Goal: Task Accomplishment & Management: Use online tool/utility

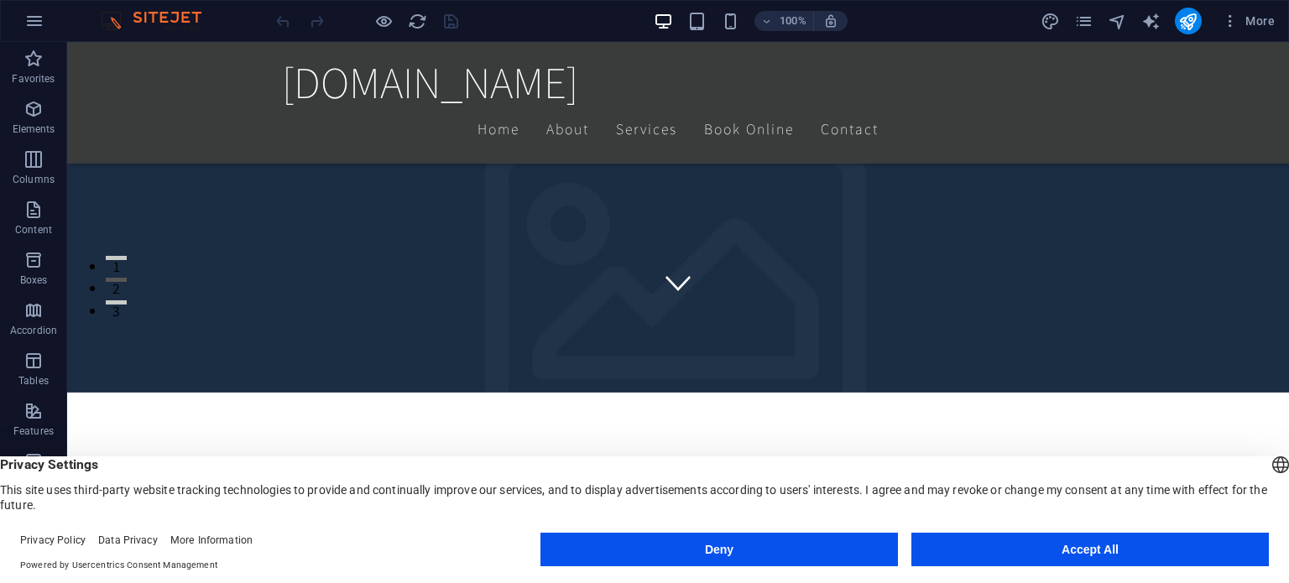
scroll to position [336, 0]
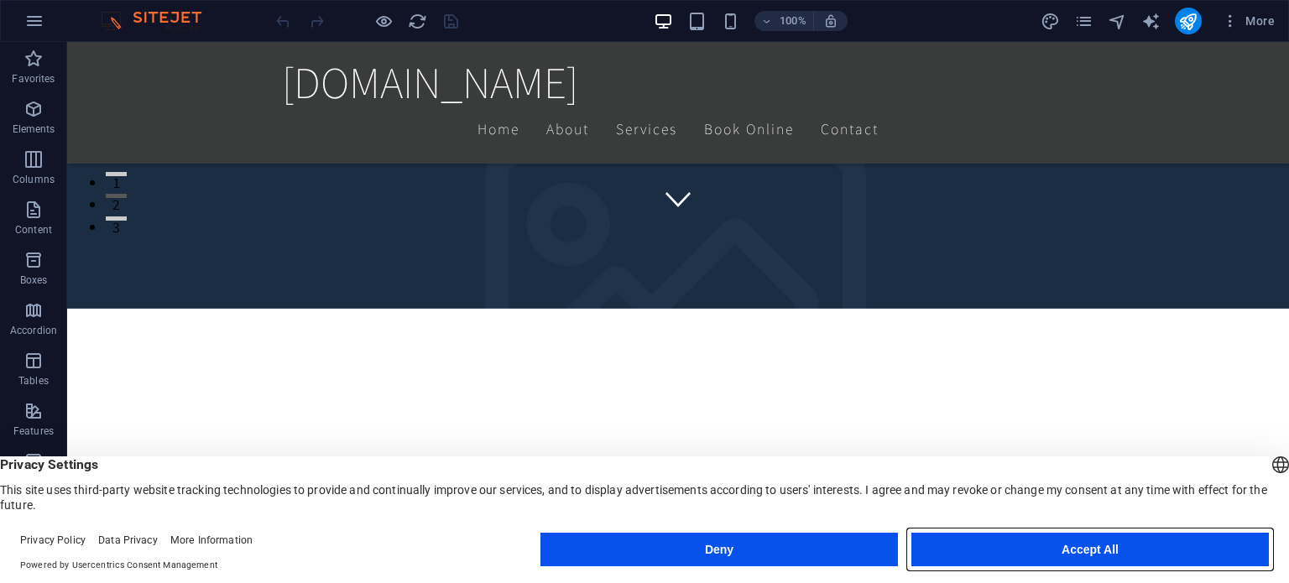
click at [1099, 550] on button "Accept All" at bounding box center [1091, 550] width 358 height 34
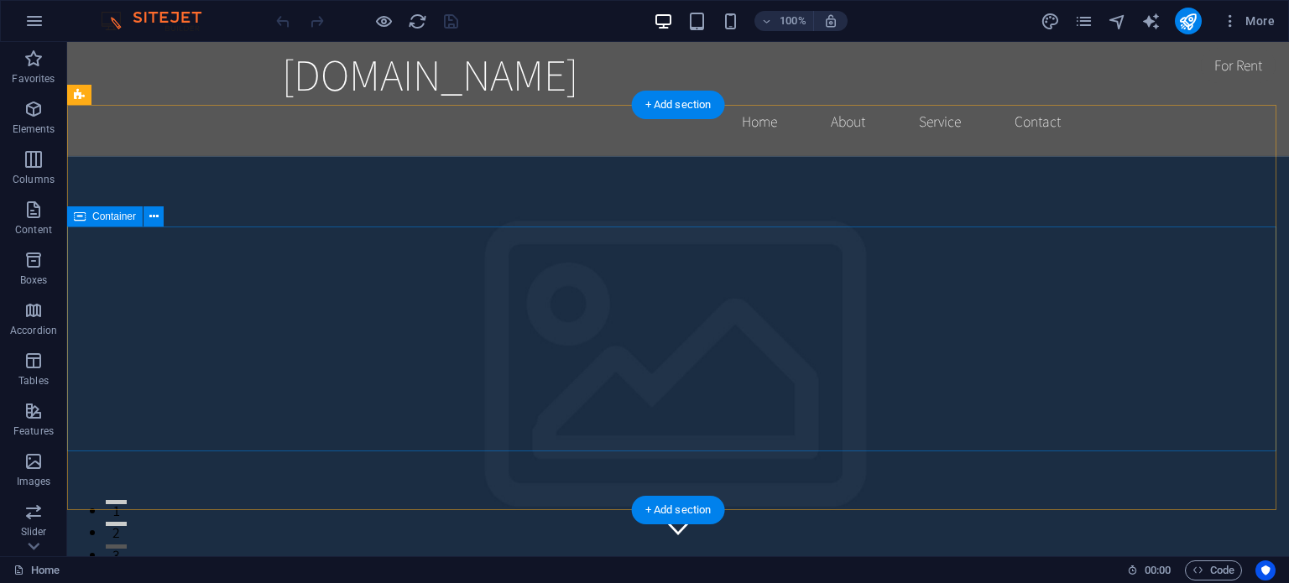
scroll to position [0, 0]
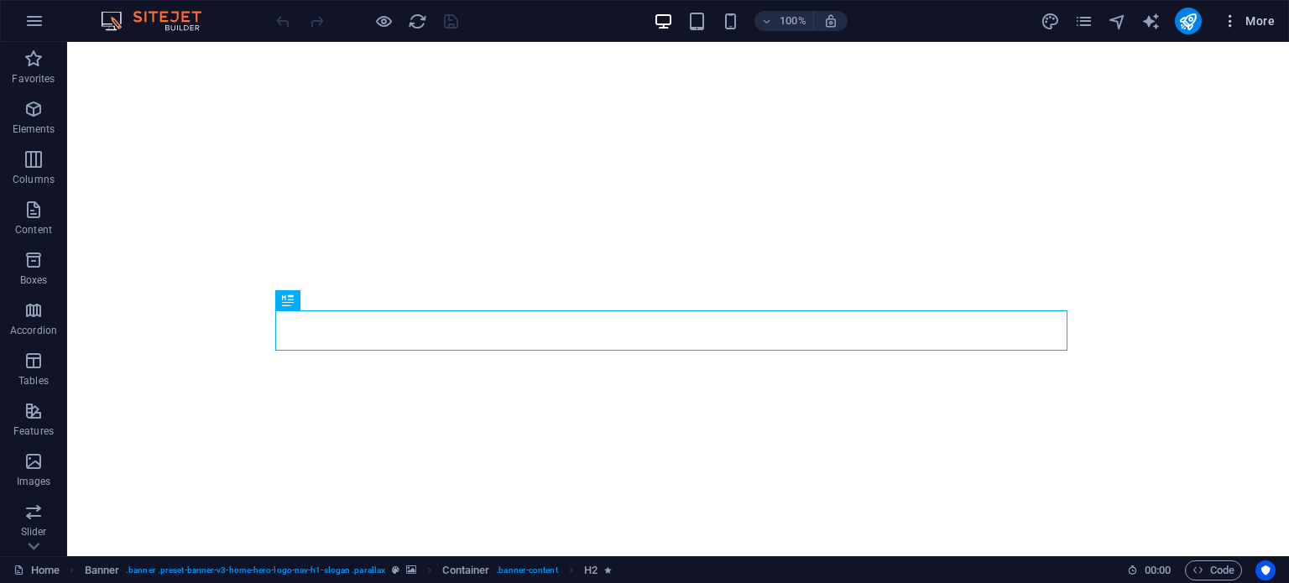
click at [1259, 24] on span "More" at bounding box center [1248, 21] width 53 height 17
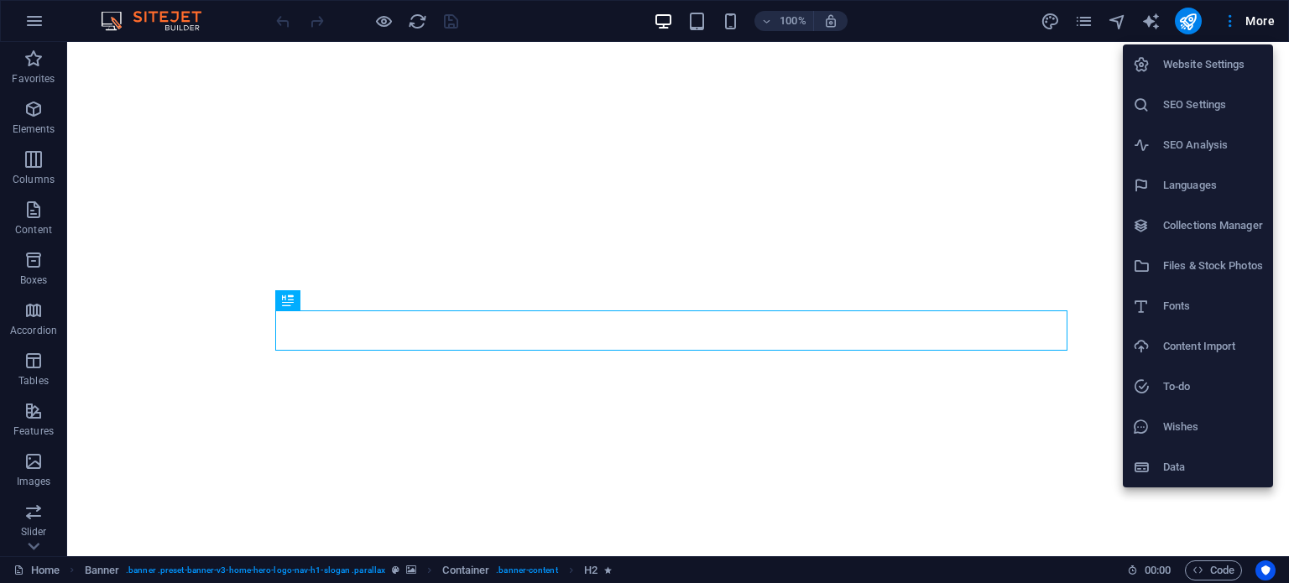
click at [842, 149] on div at bounding box center [644, 291] width 1289 height 583
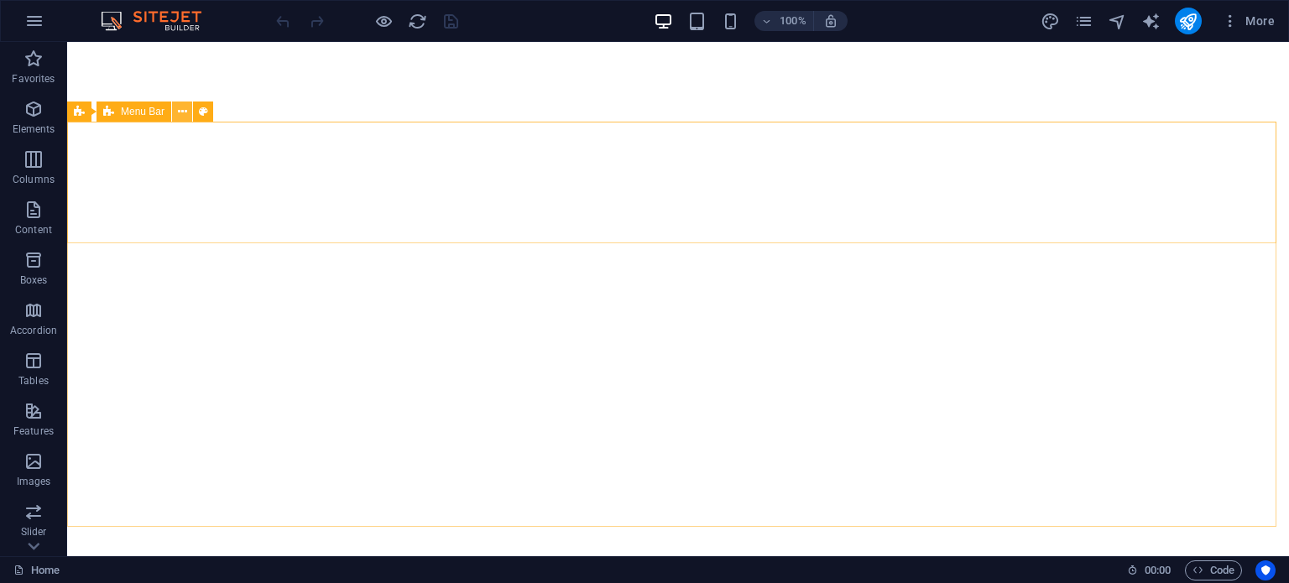
click at [181, 109] on icon at bounding box center [182, 112] width 9 height 18
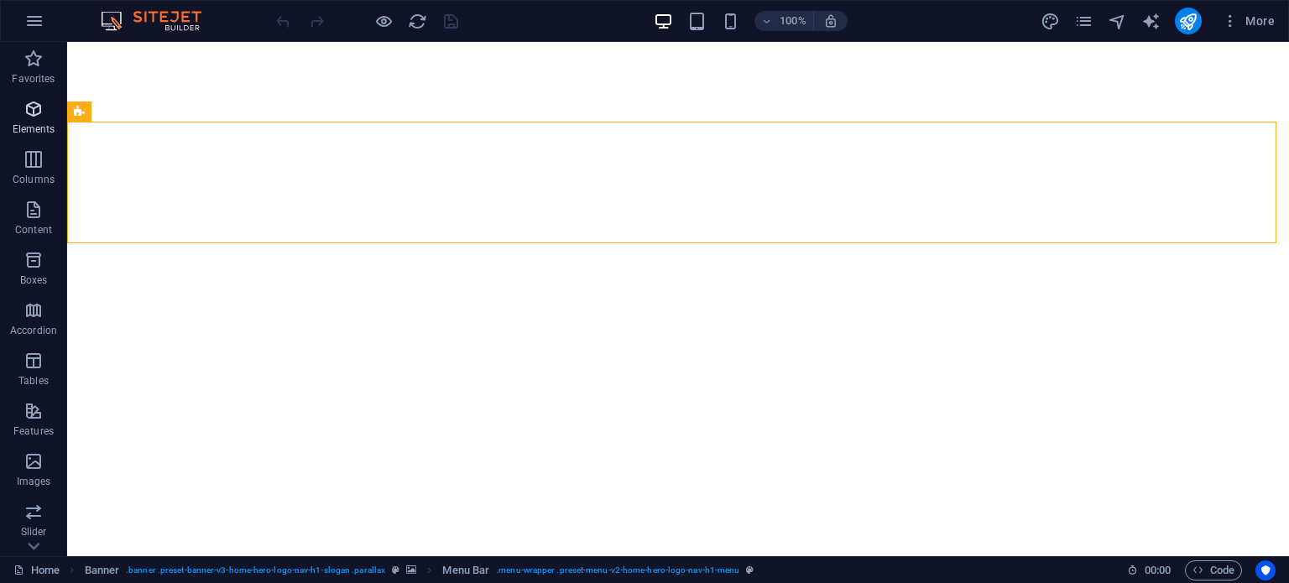
click at [30, 113] on icon "button" at bounding box center [34, 109] width 20 height 20
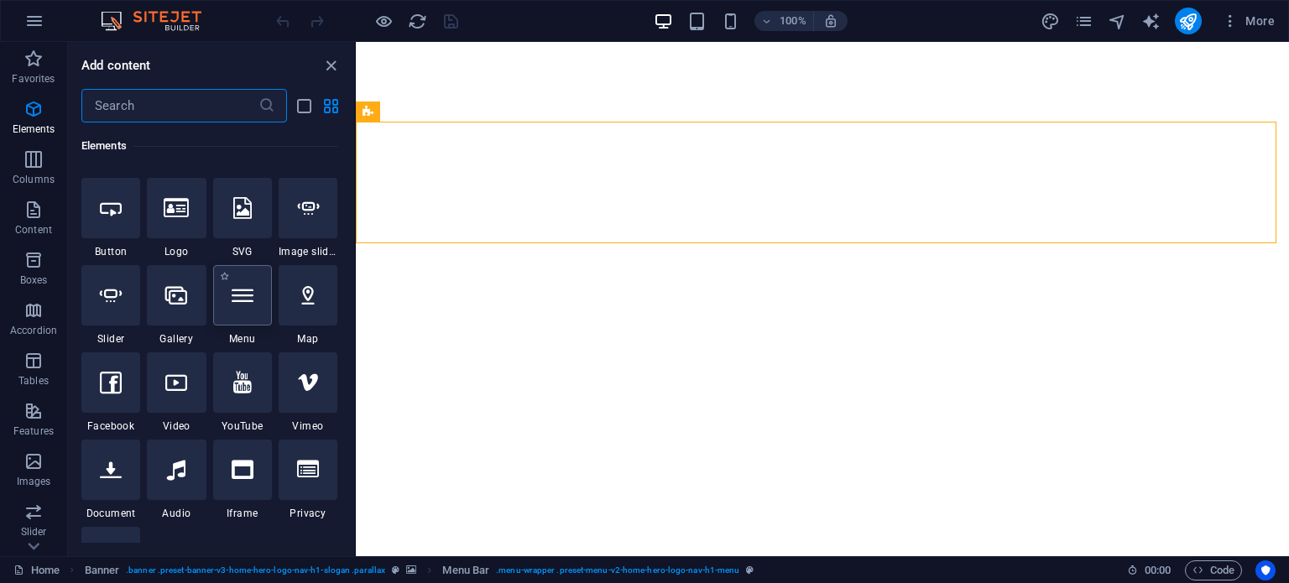
scroll to position [262, 0]
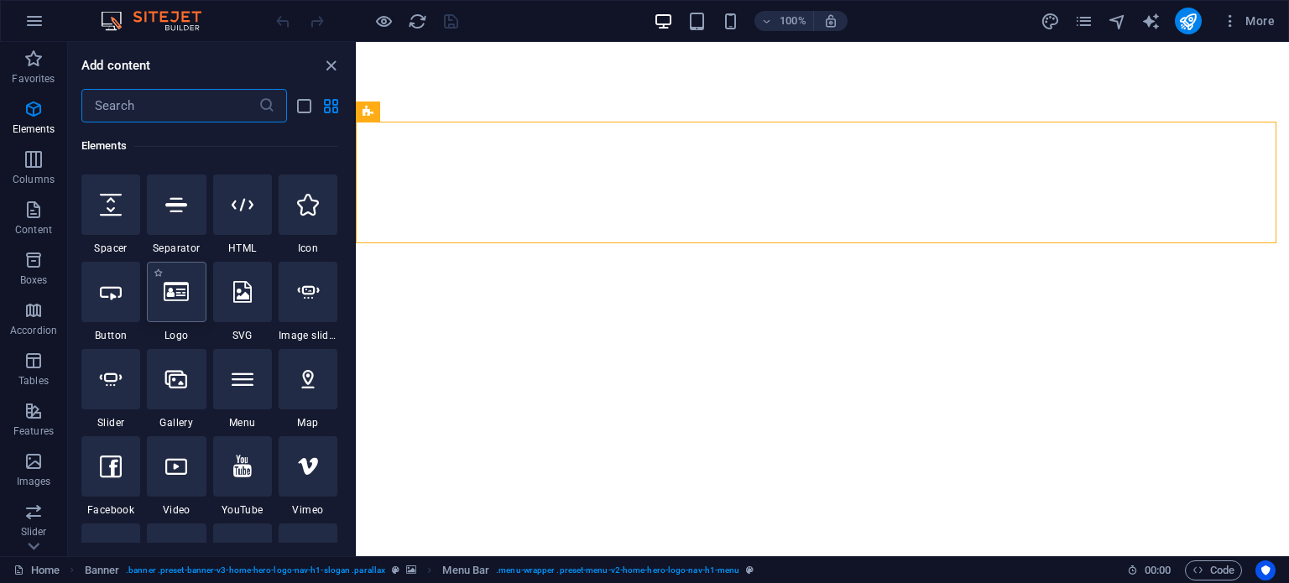
click at [184, 300] on icon at bounding box center [176, 292] width 25 height 22
